Goal: Task Accomplishment & Management: Complete application form

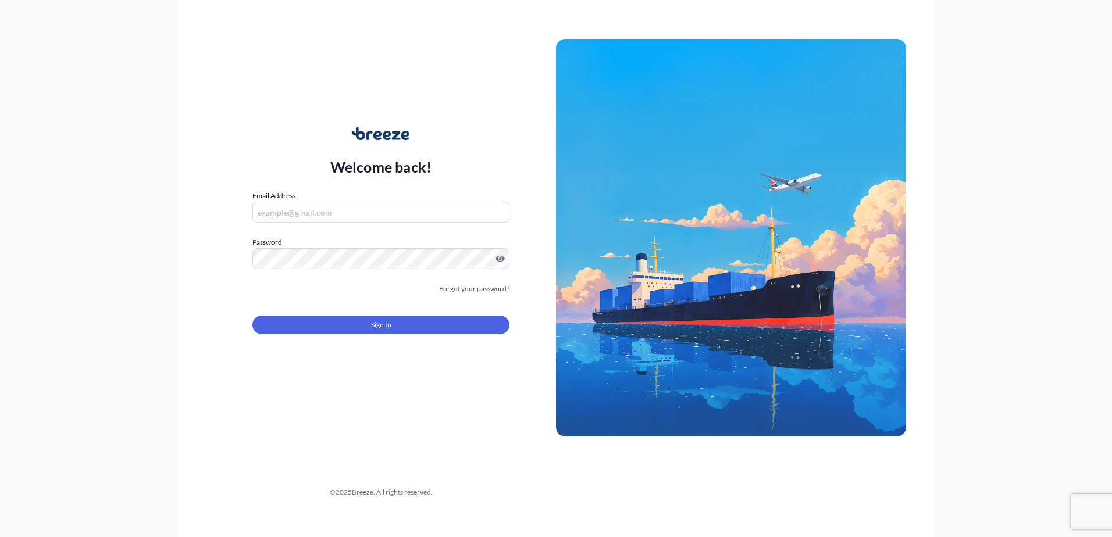
type input "[EMAIL_ADDRESS][DOMAIN_NAME]"
click at [430, 328] on button "Sign In" at bounding box center [380, 325] width 257 height 19
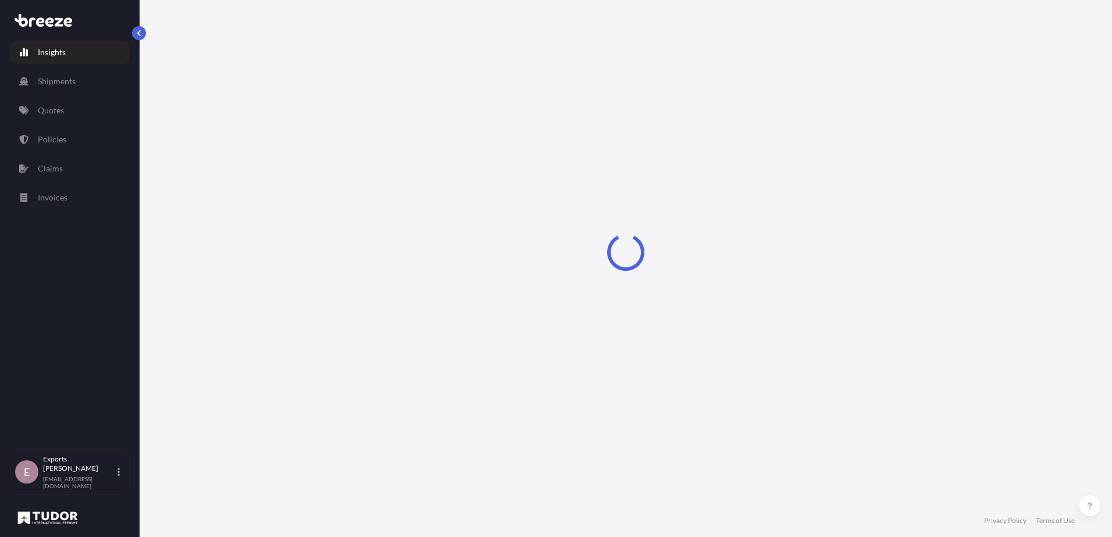
select select "2025"
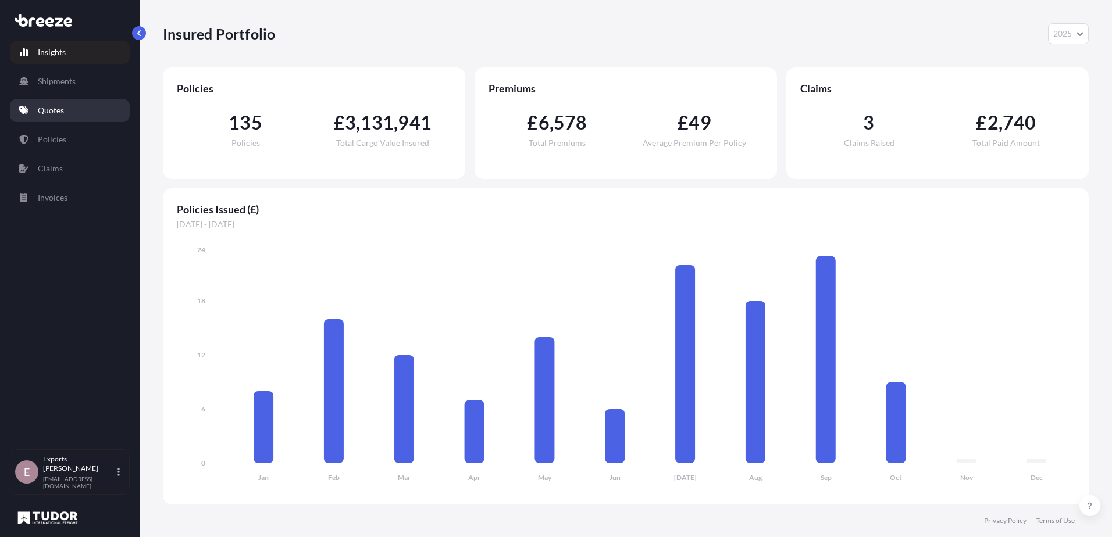
click at [59, 104] on link "Quotes" at bounding box center [70, 110] width 120 height 23
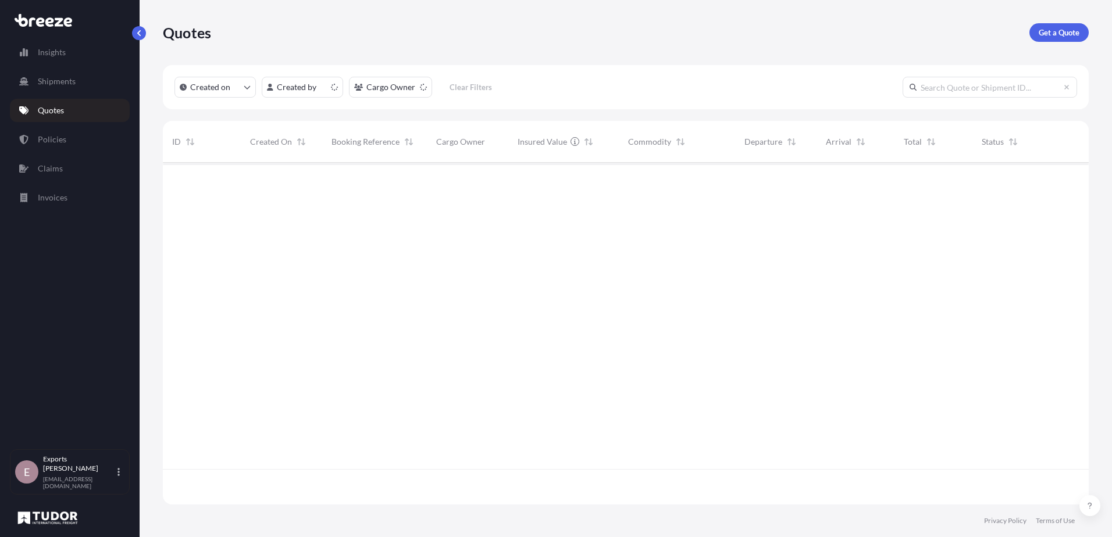
scroll to position [340, 917]
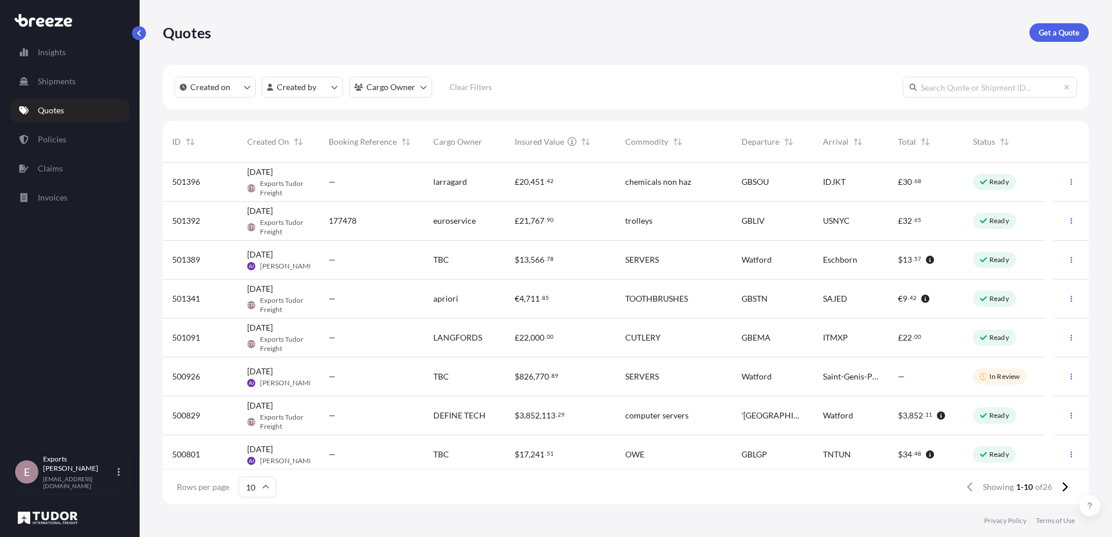
click at [525, 309] on div "€ 4 , 711 . 85" at bounding box center [560, 299] width 111 height 39
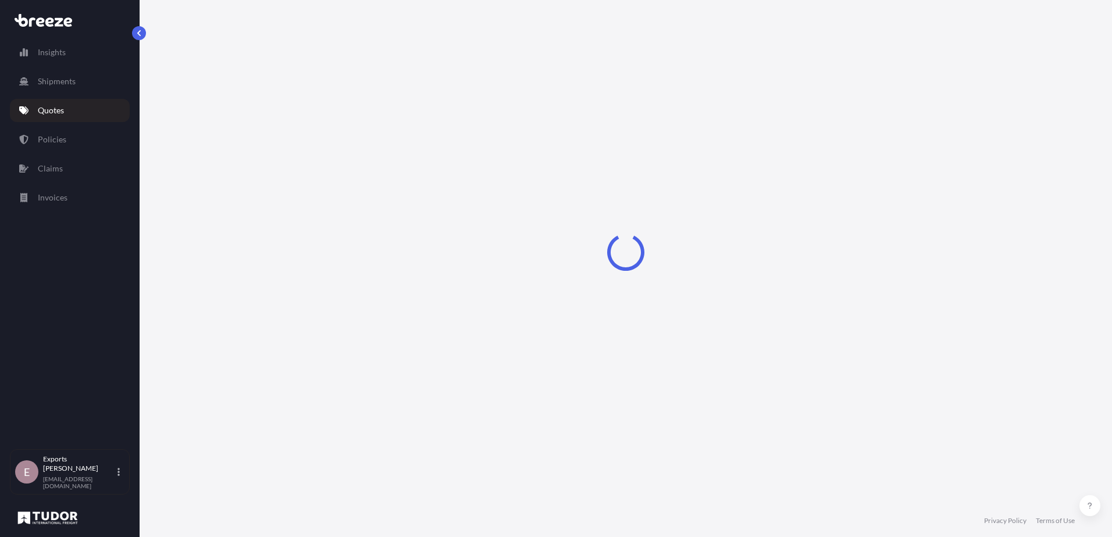
select select "Road"
select select "Air"
select select "Road"
select select "1"
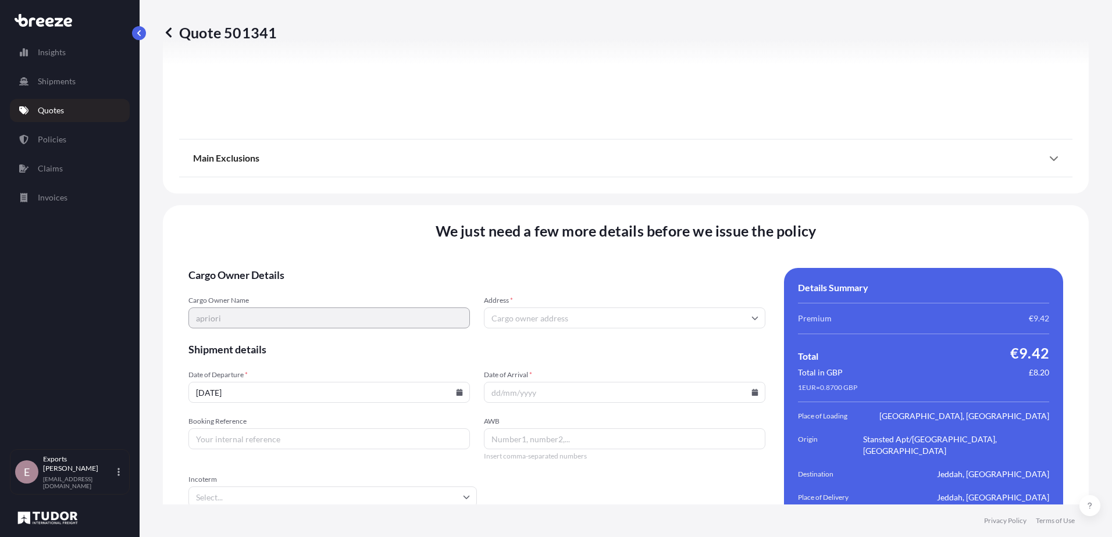
scroll to position [1529, 0]
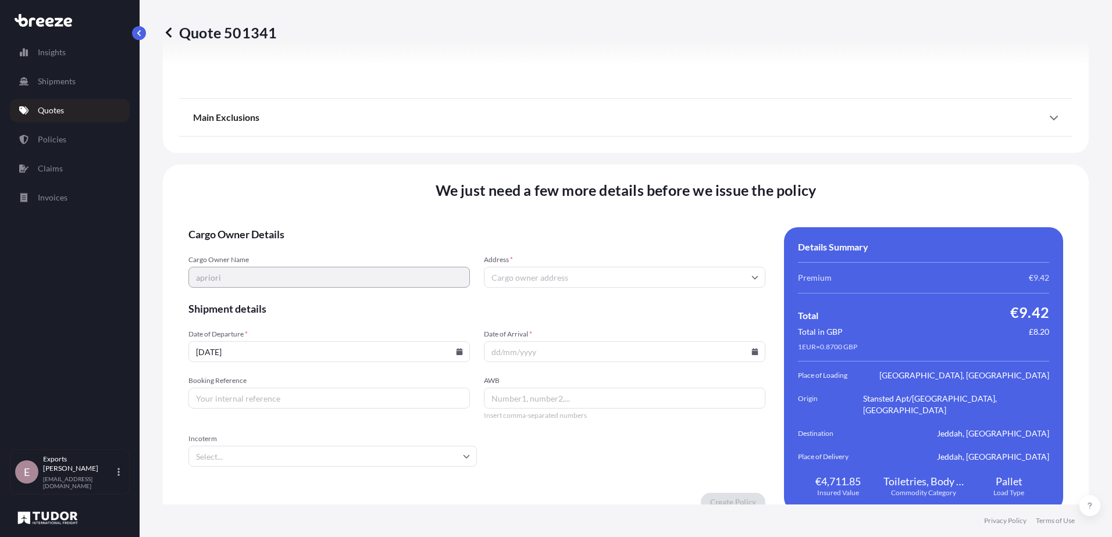
click at [512, 269] on input "Address *" at bounding box center [625, 277] width 282 height 21
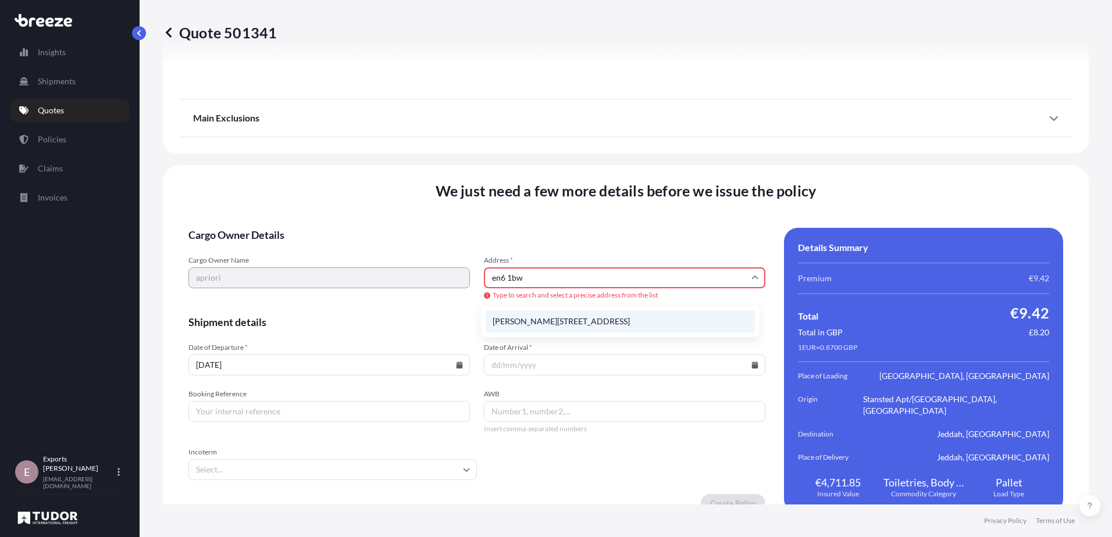
click at [535, 322] on li "[PERSON_NAME][STREET_ADDRESS]" at bounding box center [620, 322] width 269 height 22
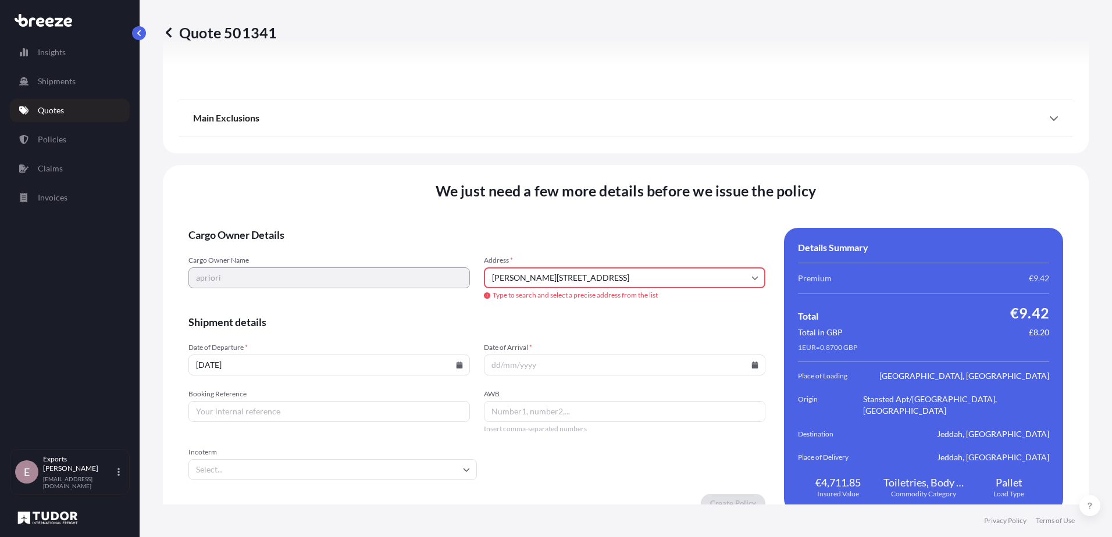
type input "[PERSON_NAME], Potters Bar EN6 1BW, [GEOGRAPHIC_DATA]"
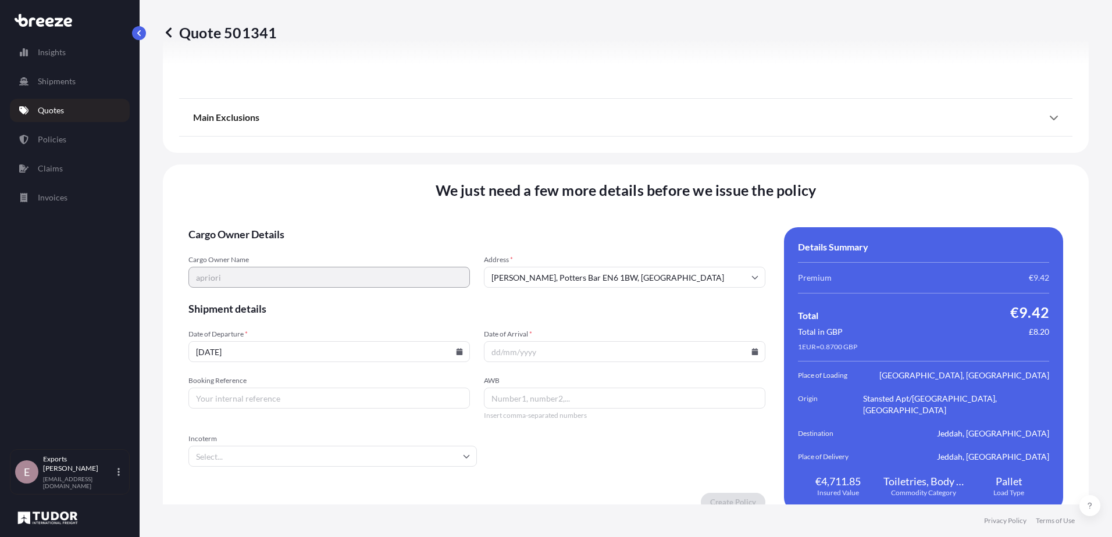
click at [518, 343] on input "Date of Arrival *" at bounding box center [625, 351] width 282 height 21
click at [453, 343] on input "[DATE]" at bounding box center [329, 351] width 282 height 21
click at [500, 341] on input "Date of Arrival *" at bounding box center [625, 351] width 282 height 21
click at [752, 348] on icon at bounding box center [755, 351] width 6 height 7
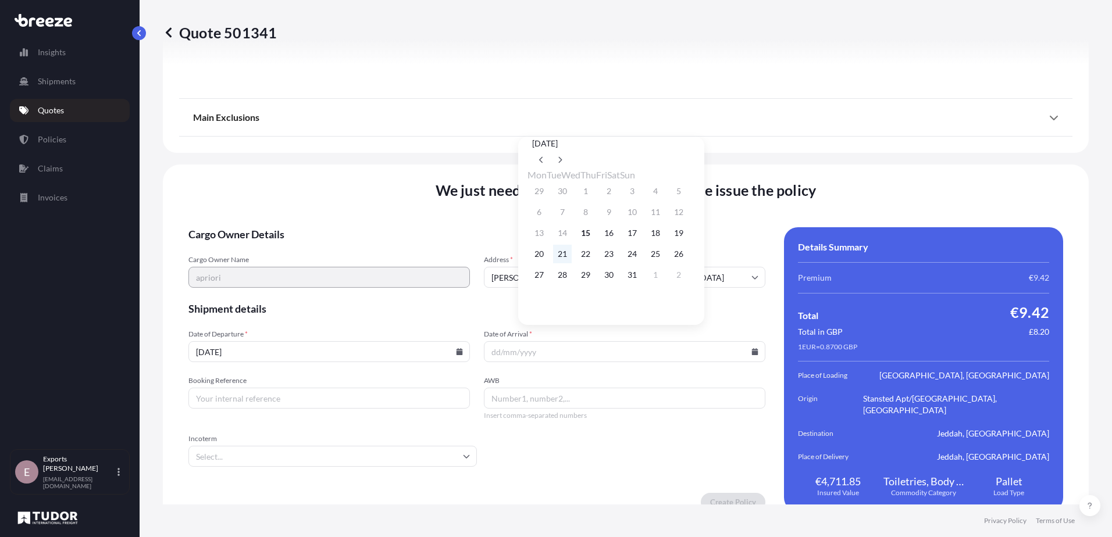
click at [563, 258] on button "21" at bounding box center [562, 254] width 19 height 19
type input "[DATE]"
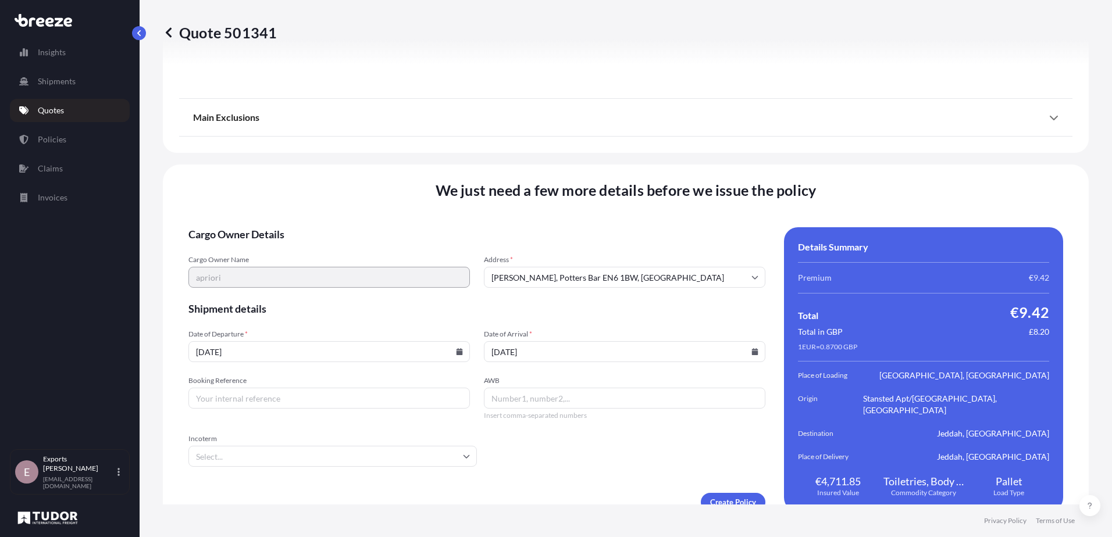
click at [408, 390] on input "Booking Reference" at bounding box center [329, 398] width 282 height 21
type input "177583"
click at [605, 460] on form "Cargo Owner Details Cargo Owner Name apriori Address * [PERSON_NAME], Potters B…" at bounding box center [476, 369] width 577 height 284
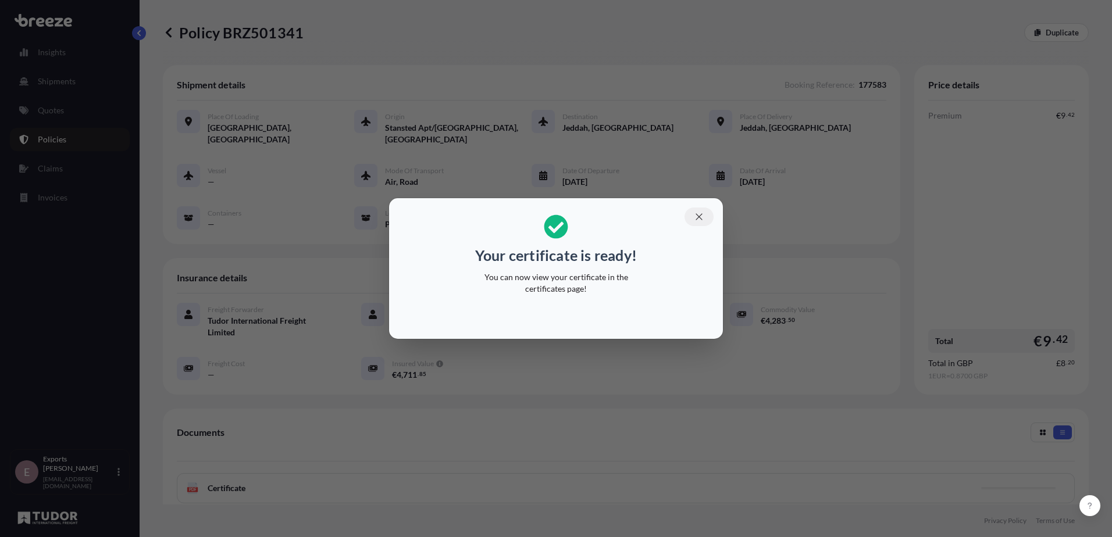
click at [701, 216] on icon "button" at bounding box center [699, 217] width 10 height 10
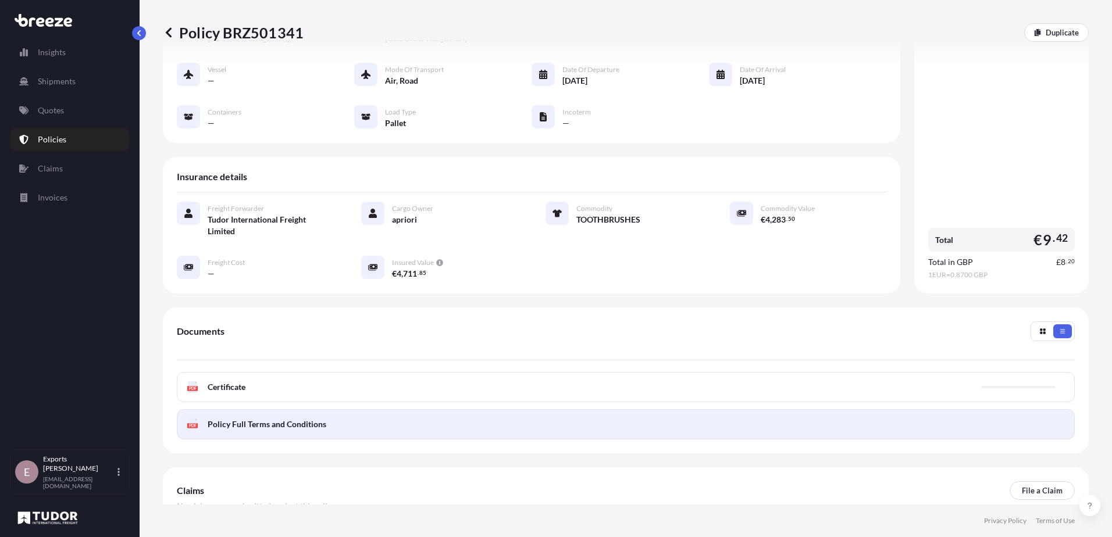
scroll to position [116, 0]
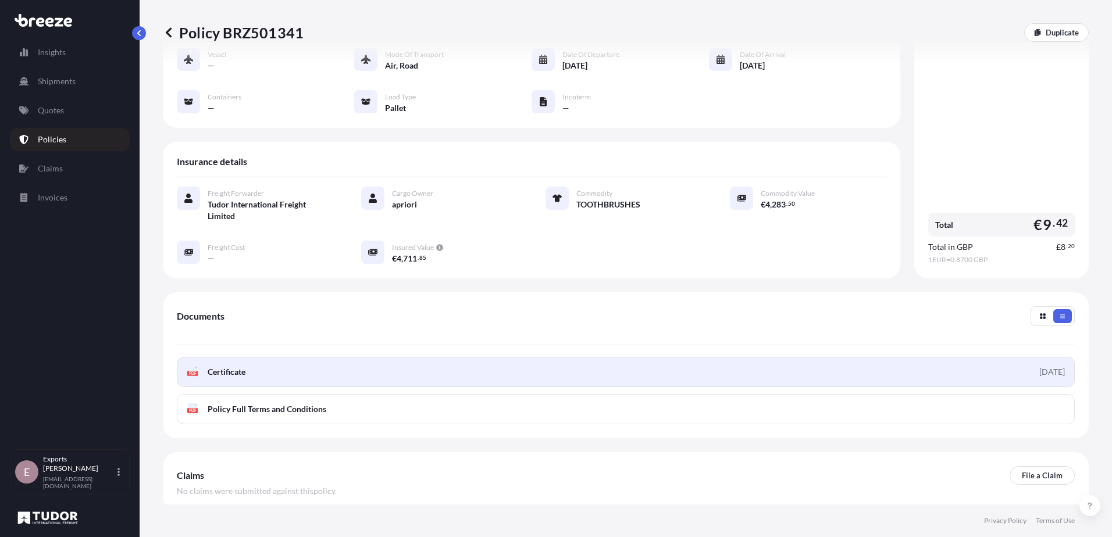
click at [261, 368] on link "PDF Certificate [DATE]" at bounding box center [626, 372] width 898 height 30
